Goal: Task Accomplishment & Management: Use online tool/utility

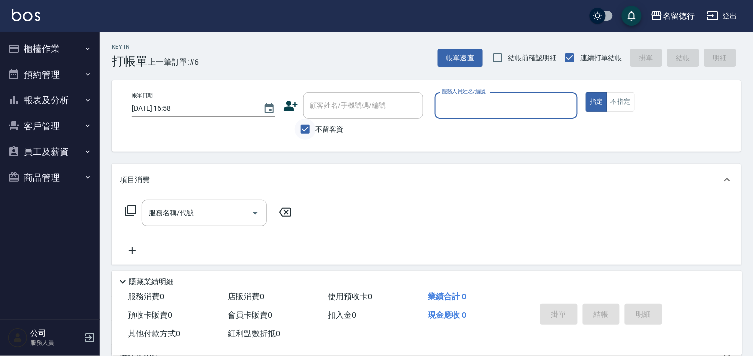
click at [305, 131] on input "不留客資" at bounding box center [305, 129] width 21 height 21
checkbox input "false"
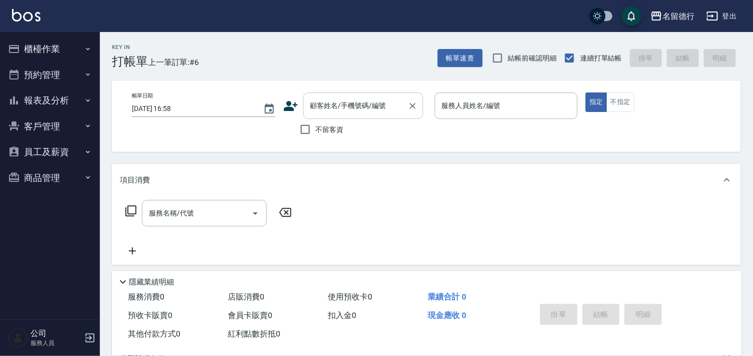
click at [328, 103] on div "顧客姓名/手機號碼/編號 顧客姓名/手機號碼/編號" at bounding box center [363, 105] width 120 height 26
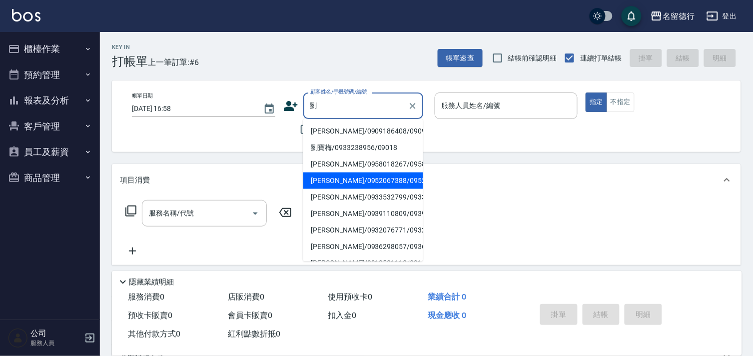
click at [328, 189] on li "[PERSON_NAME]/0952067388/0952067388" at bounding box center [363, 180] width 120 height 16
type input "[PERSON_NAME]/0952067388/0952067388"
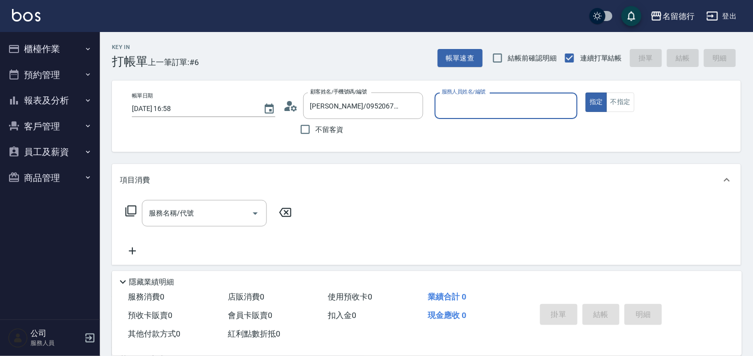
scroll to position [134, 0]
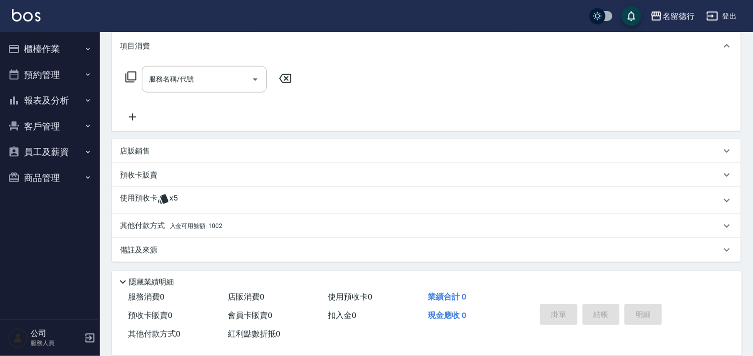
click at [147, 196] on p "使用預收卡" at bounding box center [138, 200] width 37 height 15
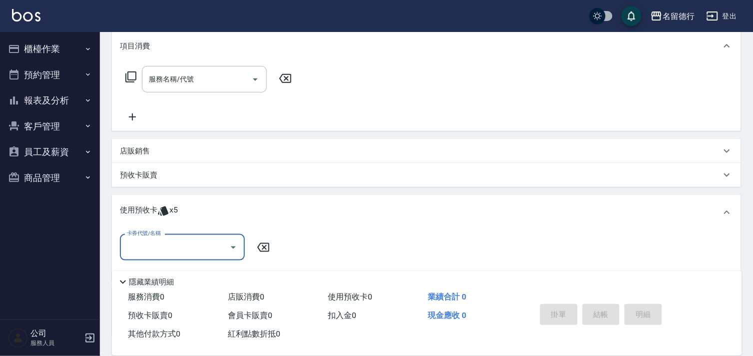
scroll to position [0, 0]
click at [140, 245] on input "卡券代號/名稱" at bounding box center [174, 246] width 101 height 17
drag, startPoint x: 156, startPoint y: 267, endPoint x: 177, endPoint y: 271, distance: 21.9
click at [157, 268] on div "114頭皮養護包卡5次 剩餘5張" at bounding box center [182, 272] width 125 height 16
type input "114頭皮養護包卡5次"
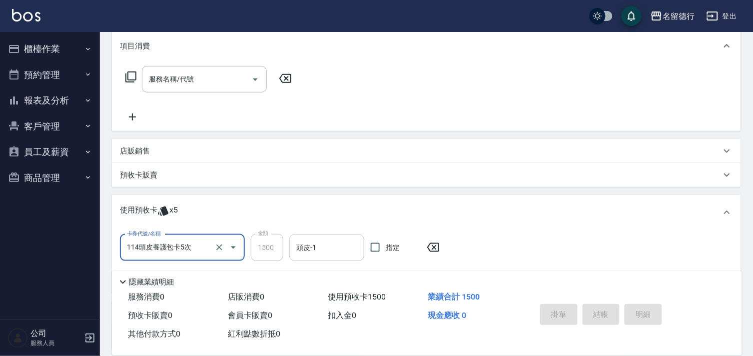
click at [327, 251] on input "頭皮-1" at bounding box center [327, 247] width 66 height 17
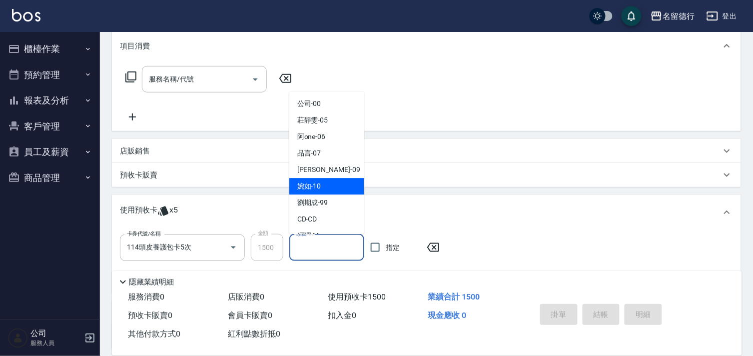
click at [306, 184] on span "婉如 -10" at bounding box center [309, 186] width 24 height 10
type input "婉如-10"
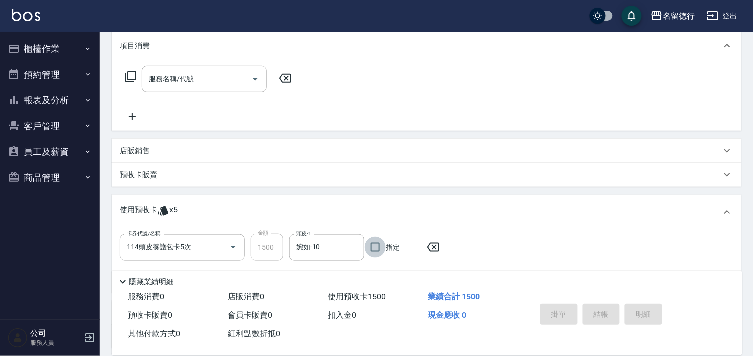
click at [380, 246] on input "指定" at bounding box center [375, 247] width 21 height 21
checkbox input "true"
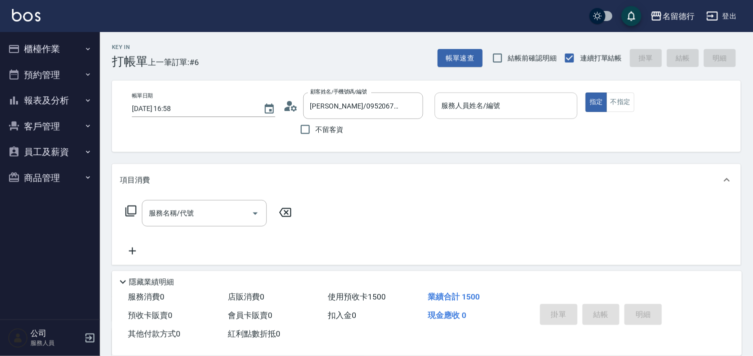
click at [453, 115] on div "服務人員姓名/編號" at bounding box center [506, 105] width 143 height 26
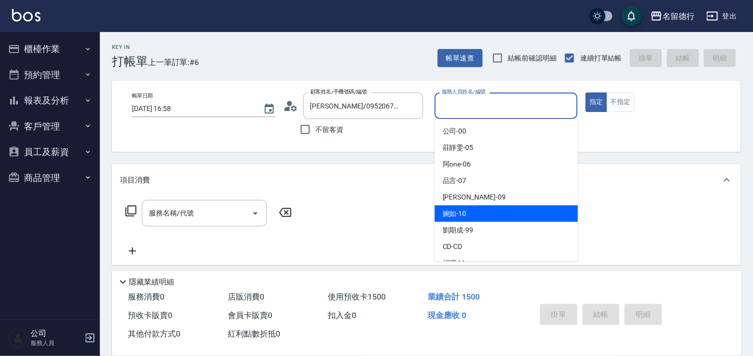
click at [460, 207] on div "婉如 -10" at bounding box center [506, 213] width 143 height 16
type input "婉如-10"
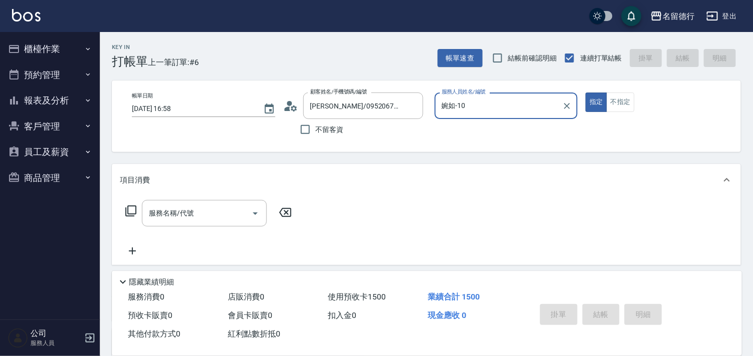
type input "[DATE] 17:29"
